Goal: Task Accomplishment & Management: Use online tool/utility

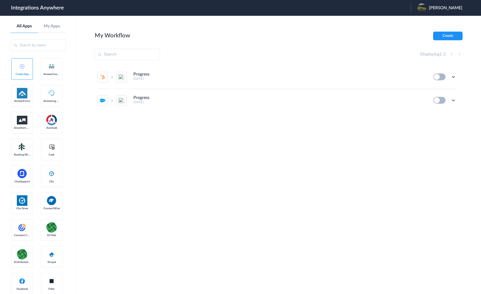
click at [459, 4] on div "[PERSON_NAME]" at bounding box center [443, 7] width 50 height 9
click at [426, 20] on link "Logout" at bounding box center [420, 21] width 11 height 4
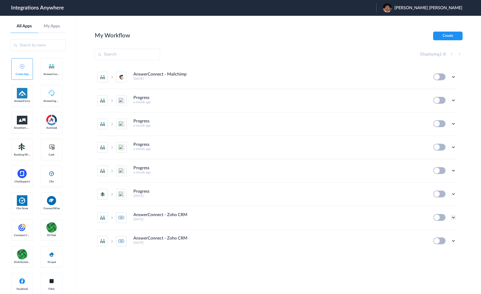
click at [453, 219] on icon at bounding box center [453, 217] width 5 height 5
click at [431, 228] on link "Edit" at bounding box center [432, 230] width 13 height 4
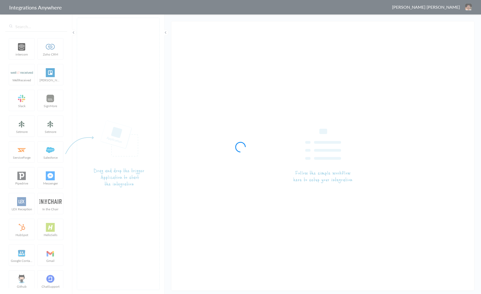
type input "AnswerConnect - Zoho CRM"
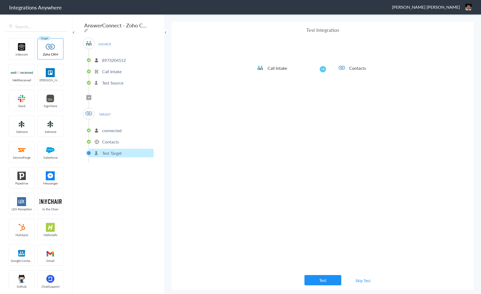
click at [196, 110] on section "Select Account 8973204512 Rename Delete (3 months ago) + connect Continue Setup…" at bounding box center [323, 156] width 304 height 270
click at [115, 139] on p "Contacts" at bounding box center [110, 142] width 17 height 6
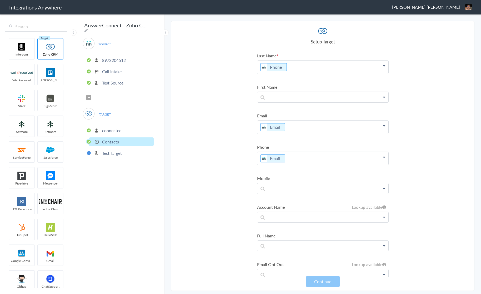
click at [290, 159] on p "Email" at bounding box center [323, 158] width 131 height 13
click at [275, 175] on link "First Name" at bounding box center [323, 174] width 131 height 11
click at [330, 157] on p "Email First Name" at bounding box center [323, 158] width 131 height 13
click at [278, 184] on link "Last Name" at bounding box center [323, 186] width 131 height 11
click at [286, 159] on p "Email Last Name" at bounding box center [323, 158] width 131 height 13
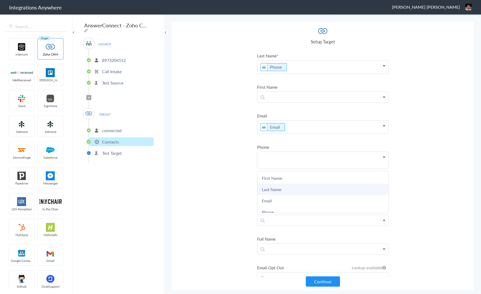
click at [285, 190] on link "Last Name" at bounding box center [323, 189] width 131 height 11
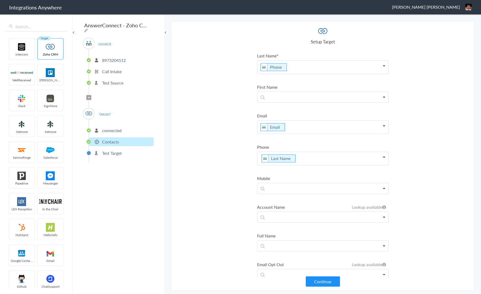
click at [307, 155] on p "Last Name" at bounding box center [323, 158] width 131 height 13
click at [176, 159] on section "Select Account 8973204512 Rename Delete (3 months ago) + connect Continue Setup…" at bounding box center [323, 156] width 304 height 270
click at [206, 109] on section "Select Account 8973204512 Rename Delete (3 months ago) + connect Continue Setup…" at bounding box center [323, 156] width 304 height 270
